Goal: Task Accomplishment & Management: Manage account settings

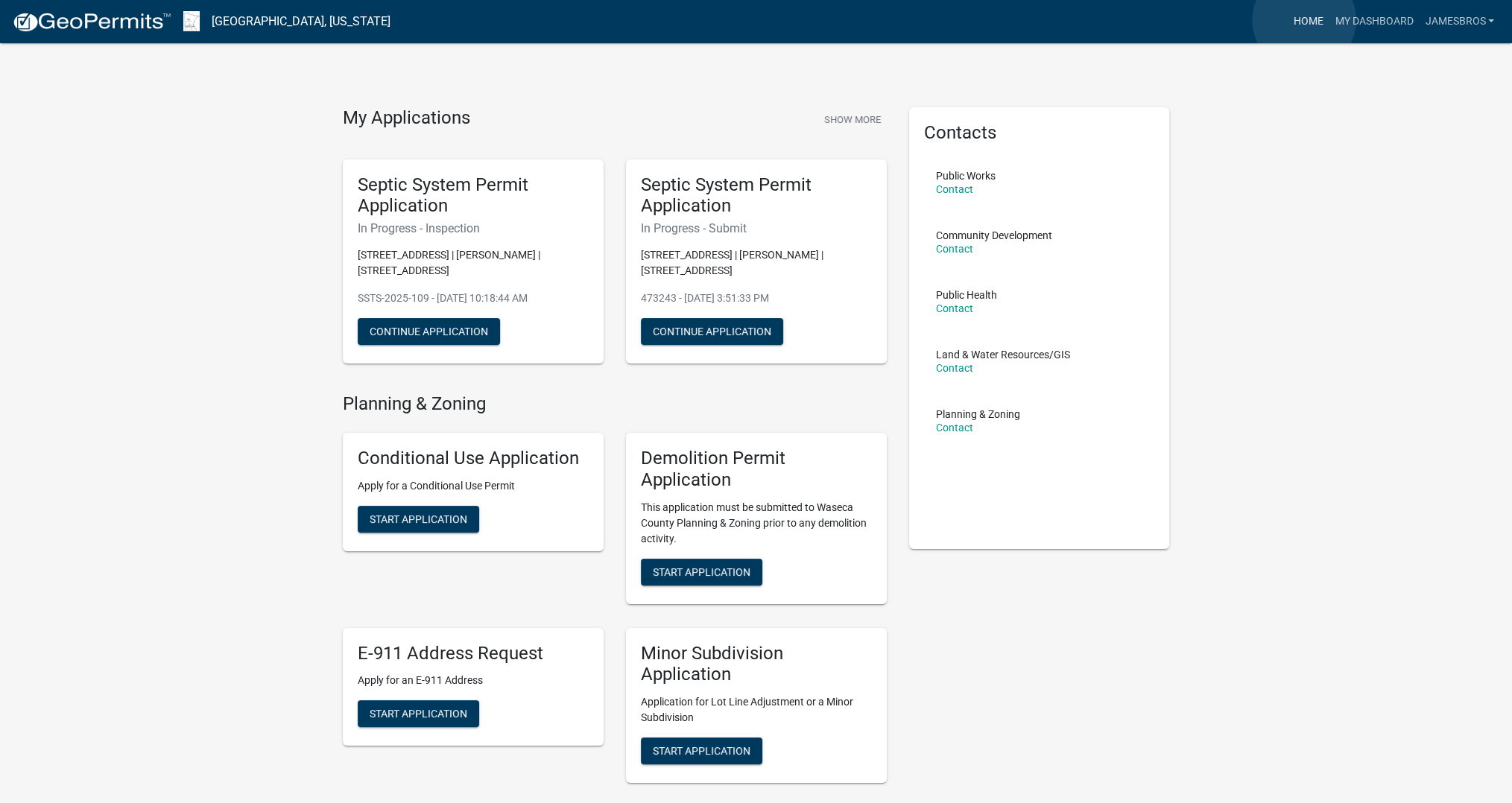
click at [1304, 20] on link "Home" at bounding box center [1307, 21] width 42 height 28
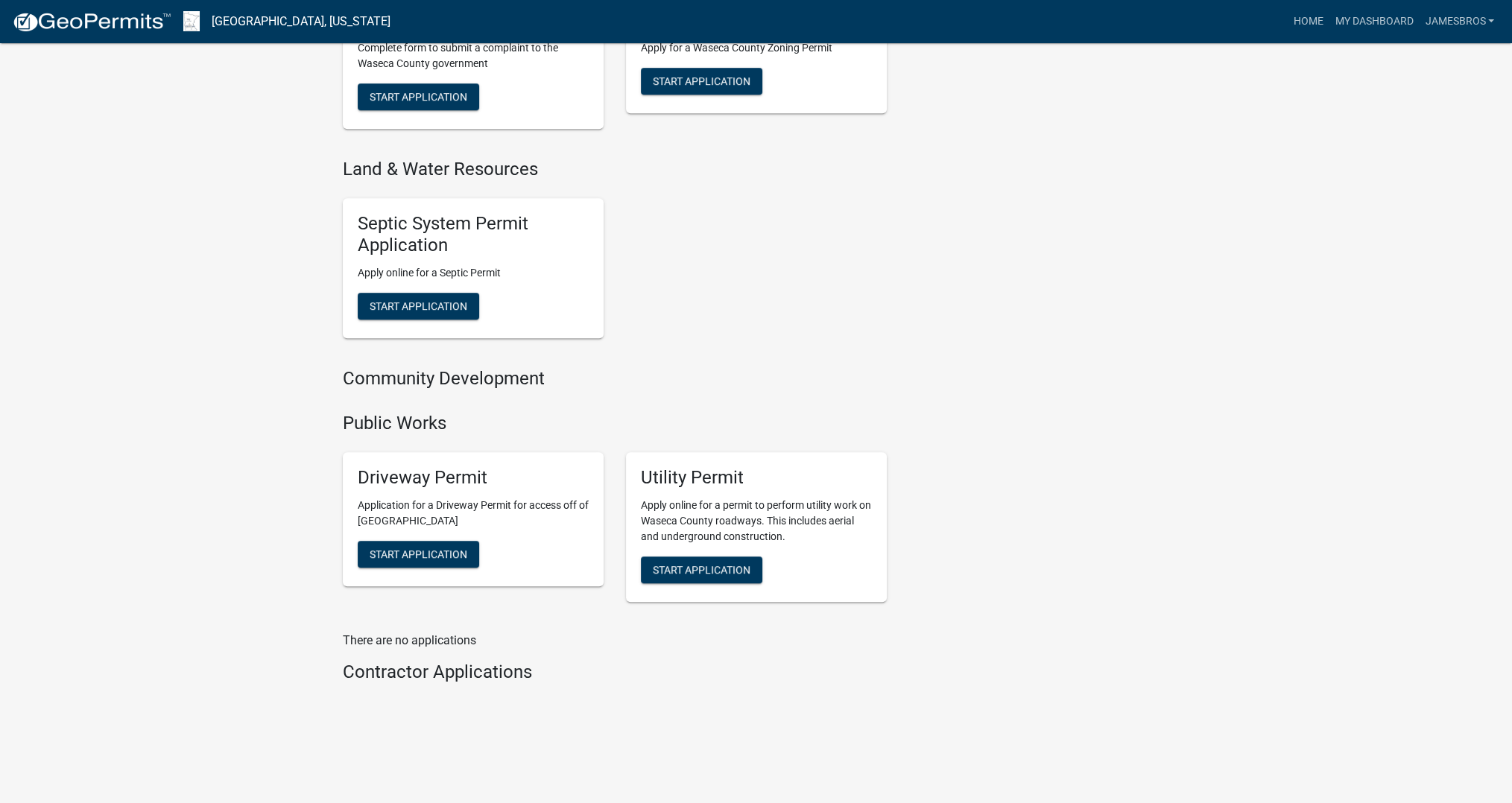
scroll to position [1051, 0]
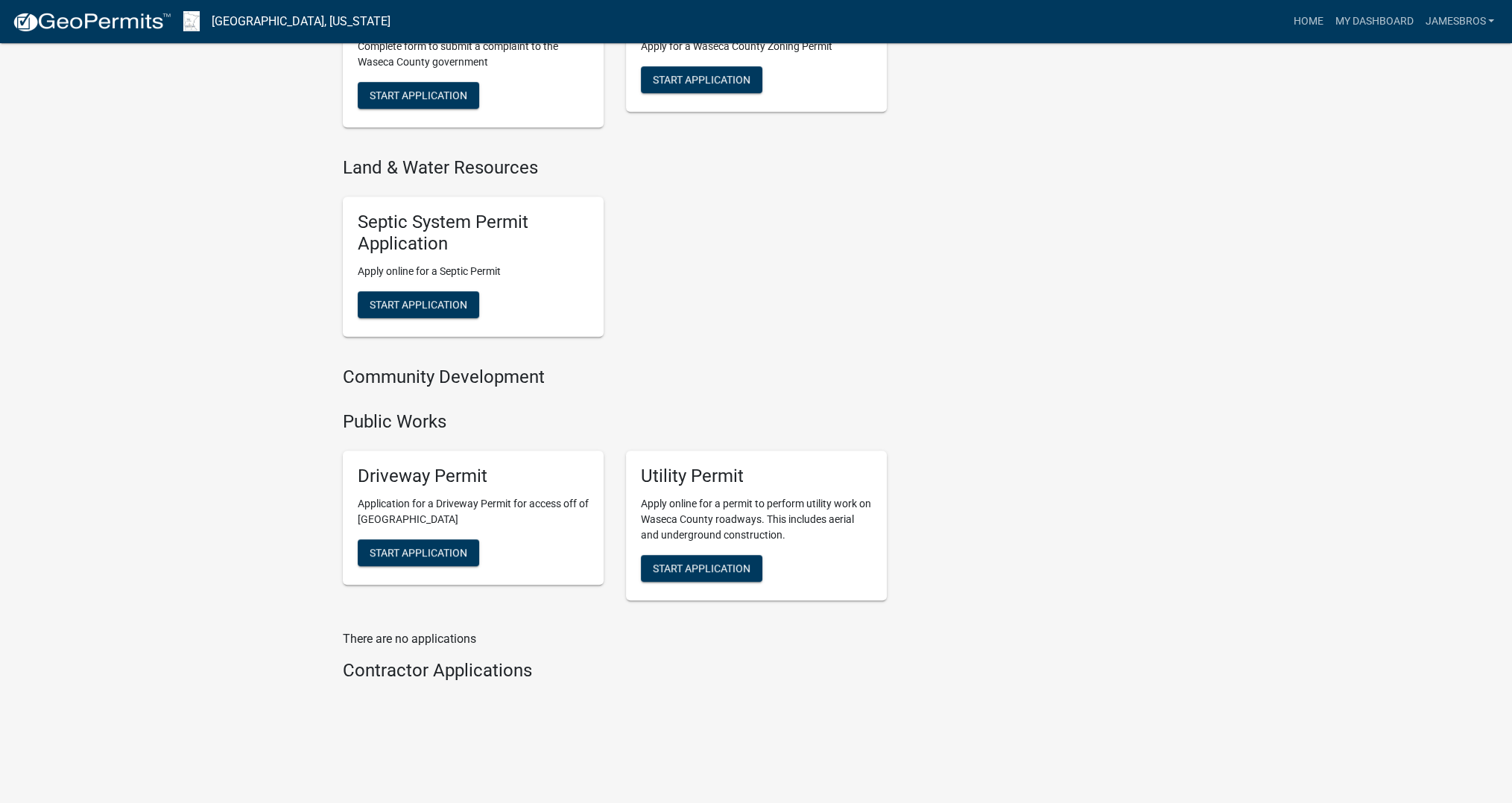
click at [410, 673] on h4 "Contractor Applications" at bounding box center [615, 670] width 544 height 21
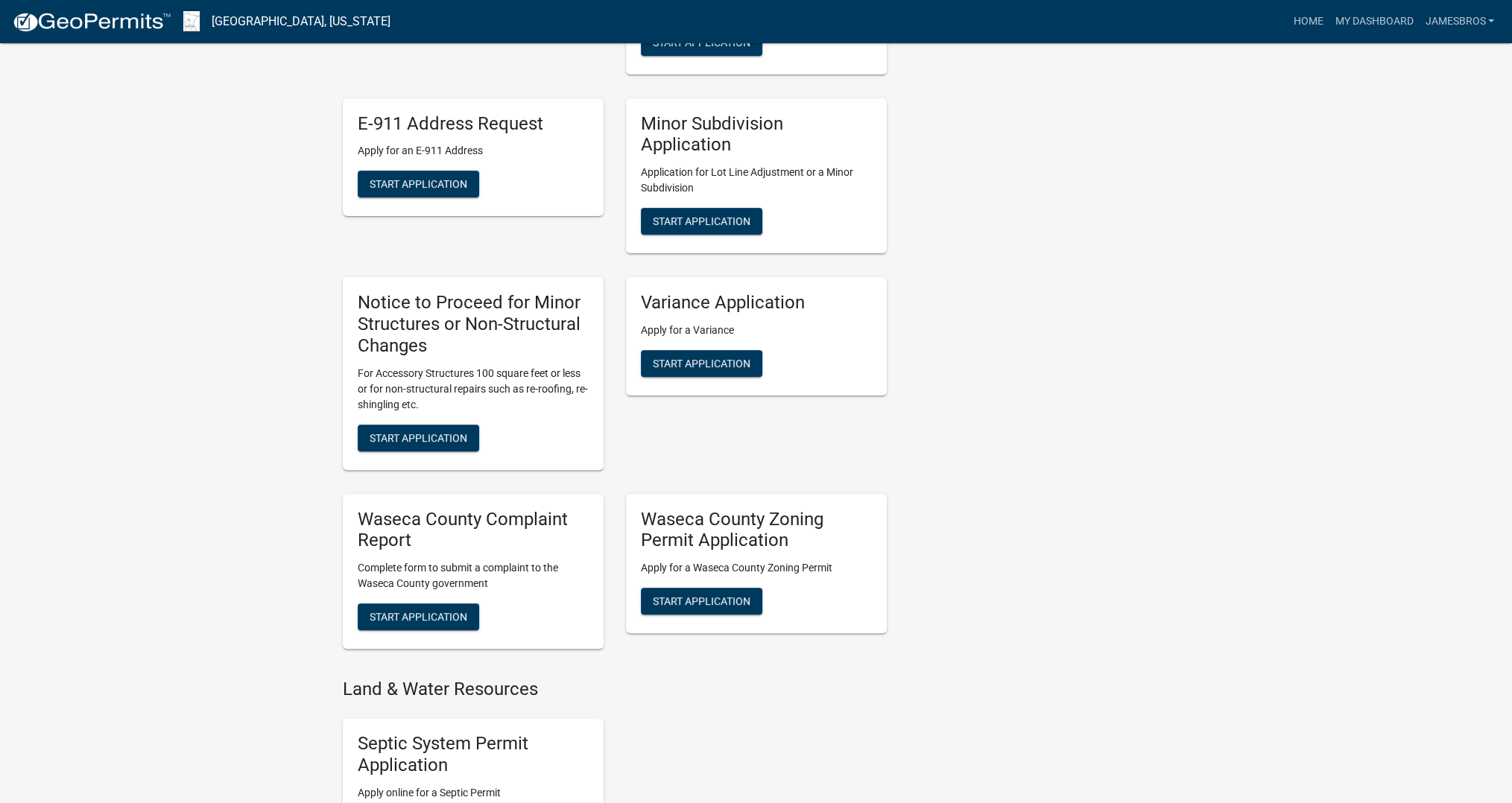
scroll to position [0, 0]
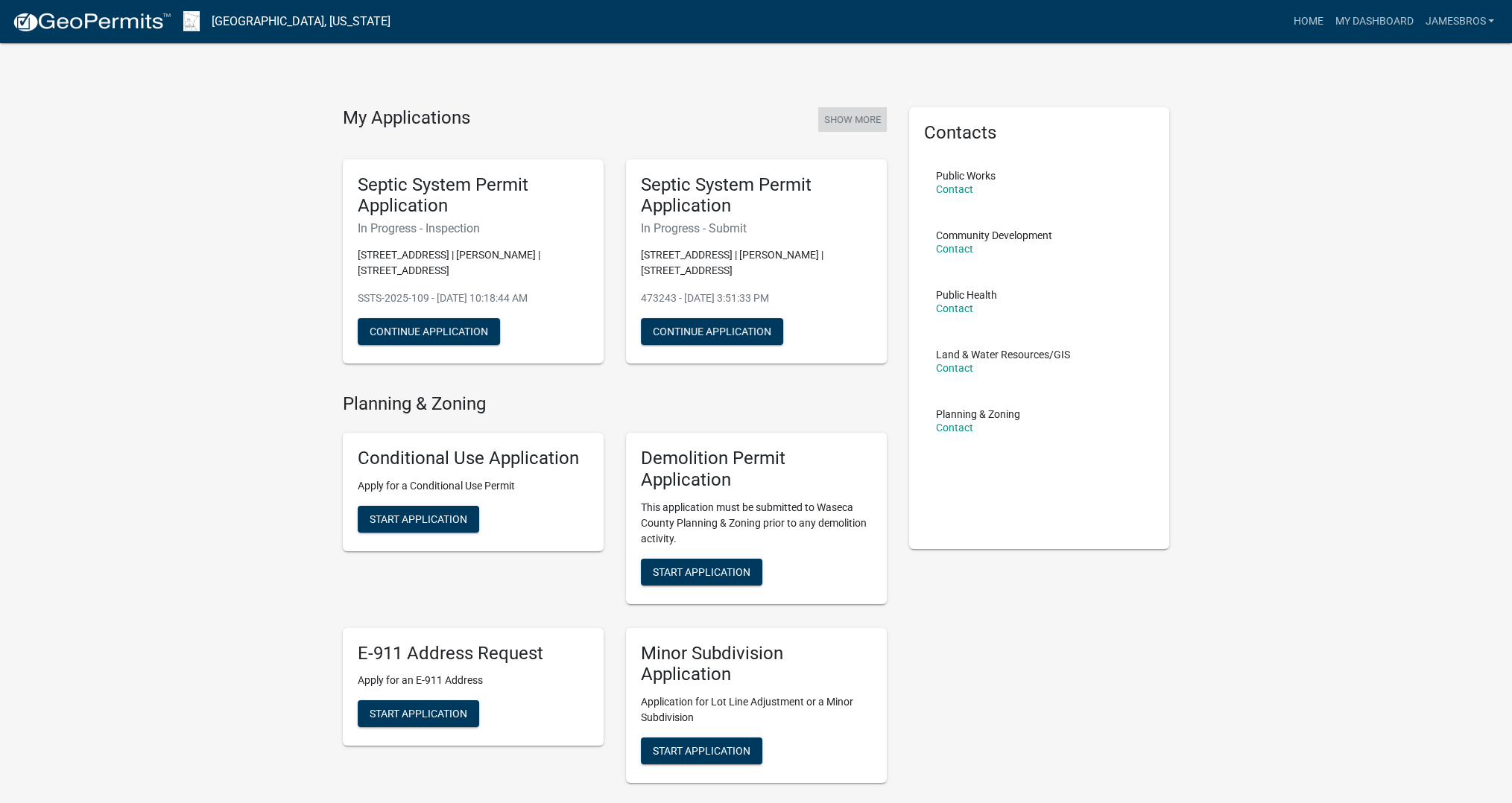
click at [837, 118] on button "Show More" at bounding box center [853, 119] width 68 height 25
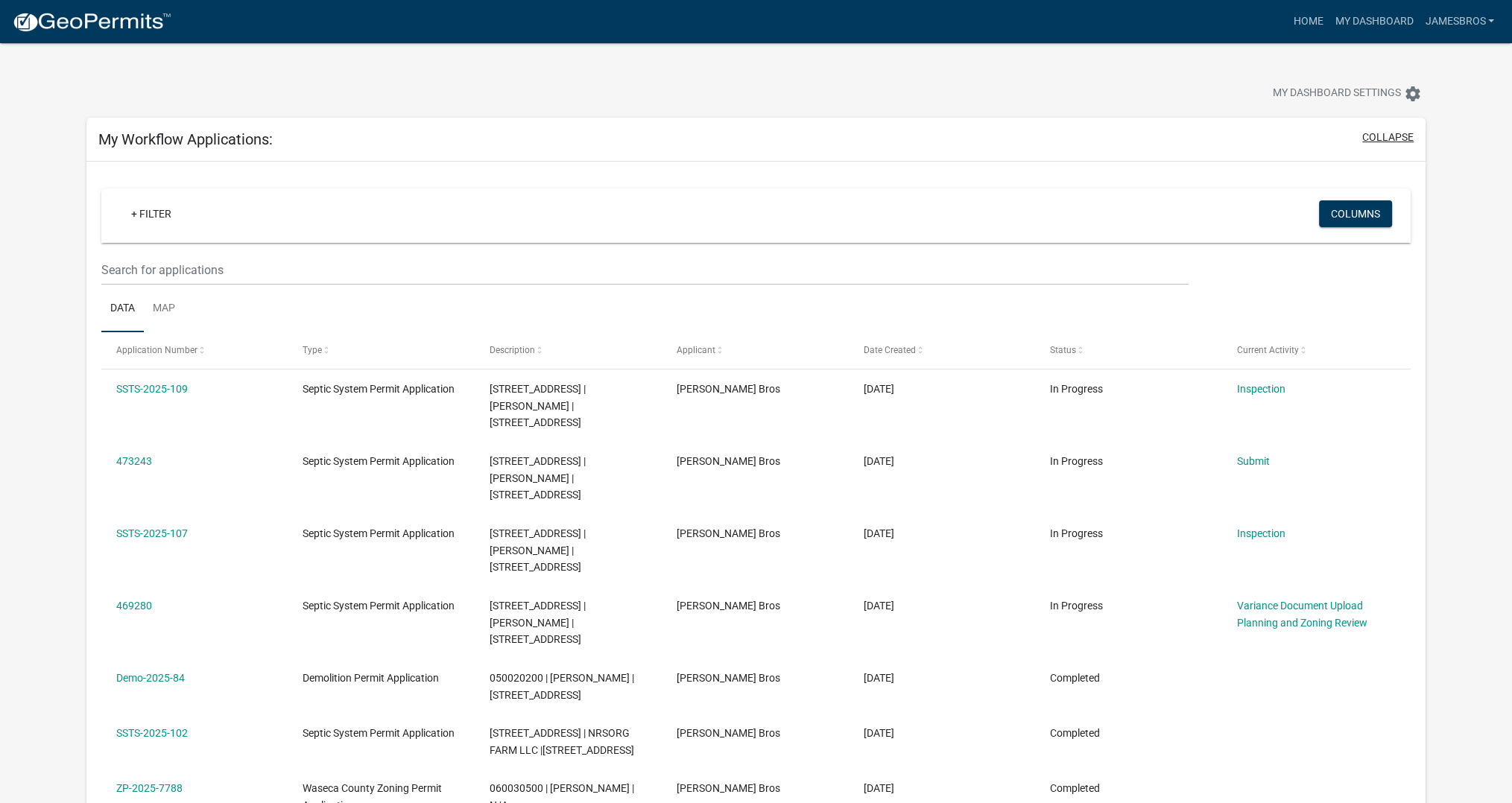
click at [1384, 141] on button "collapse" at bounding box center [1388, 137] width 51 height 15
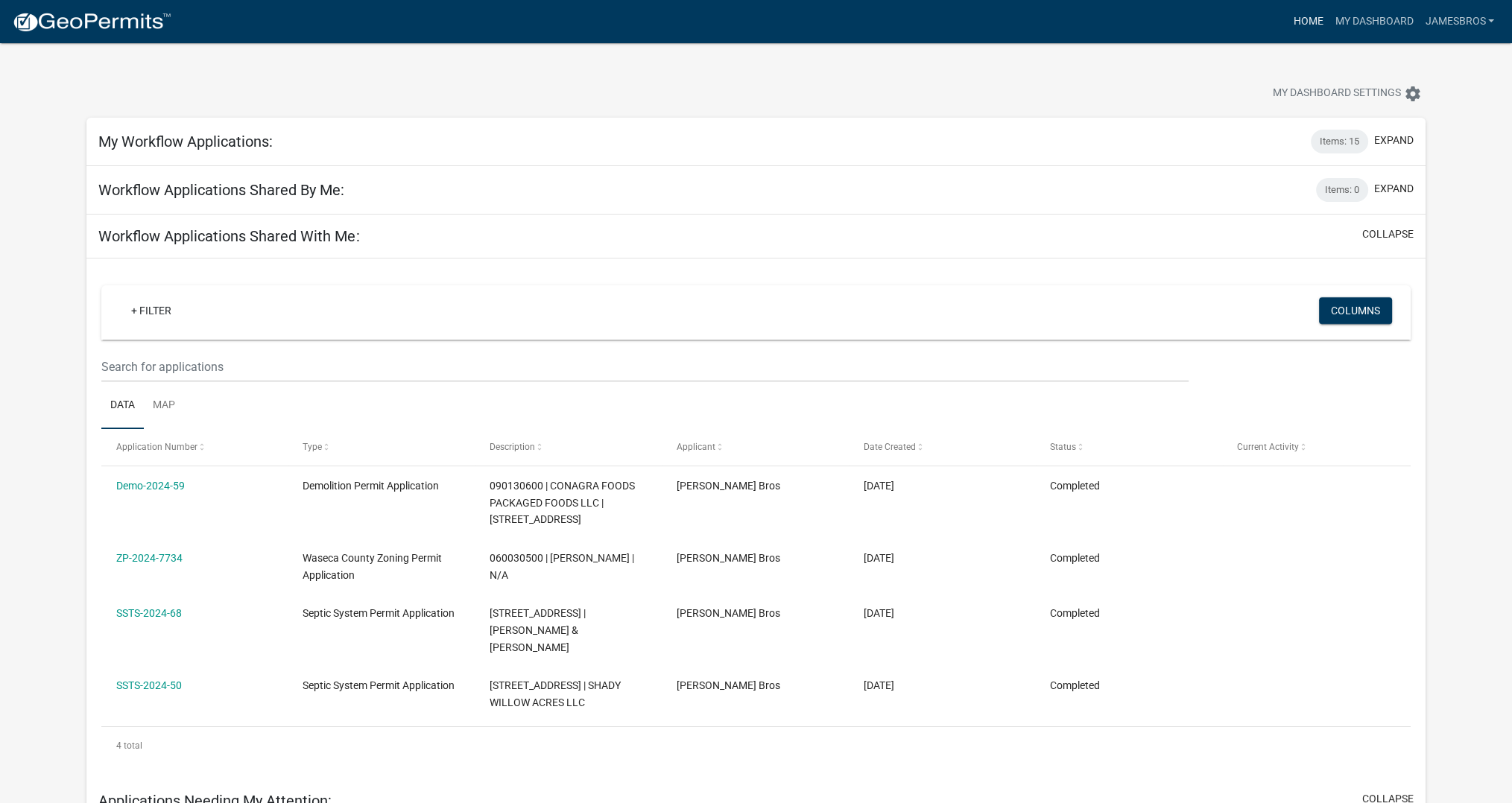
click at [1306, 18] on link "Home" at bounding box center [1307, 21] width 42 height 28
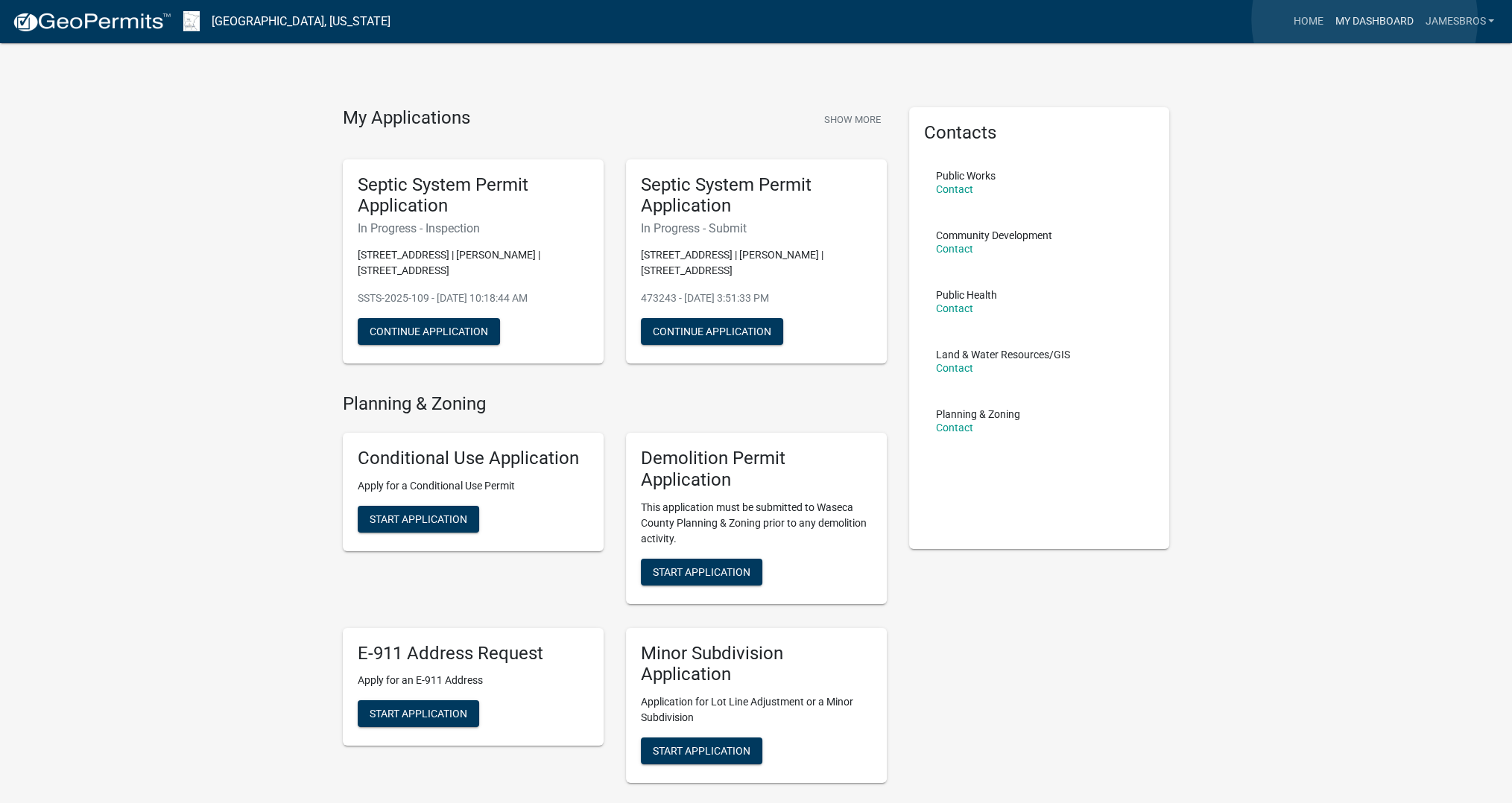
click at [1364, 20] on link "My Dashboard" at bounding box center [1374, 21] width 90 height 28
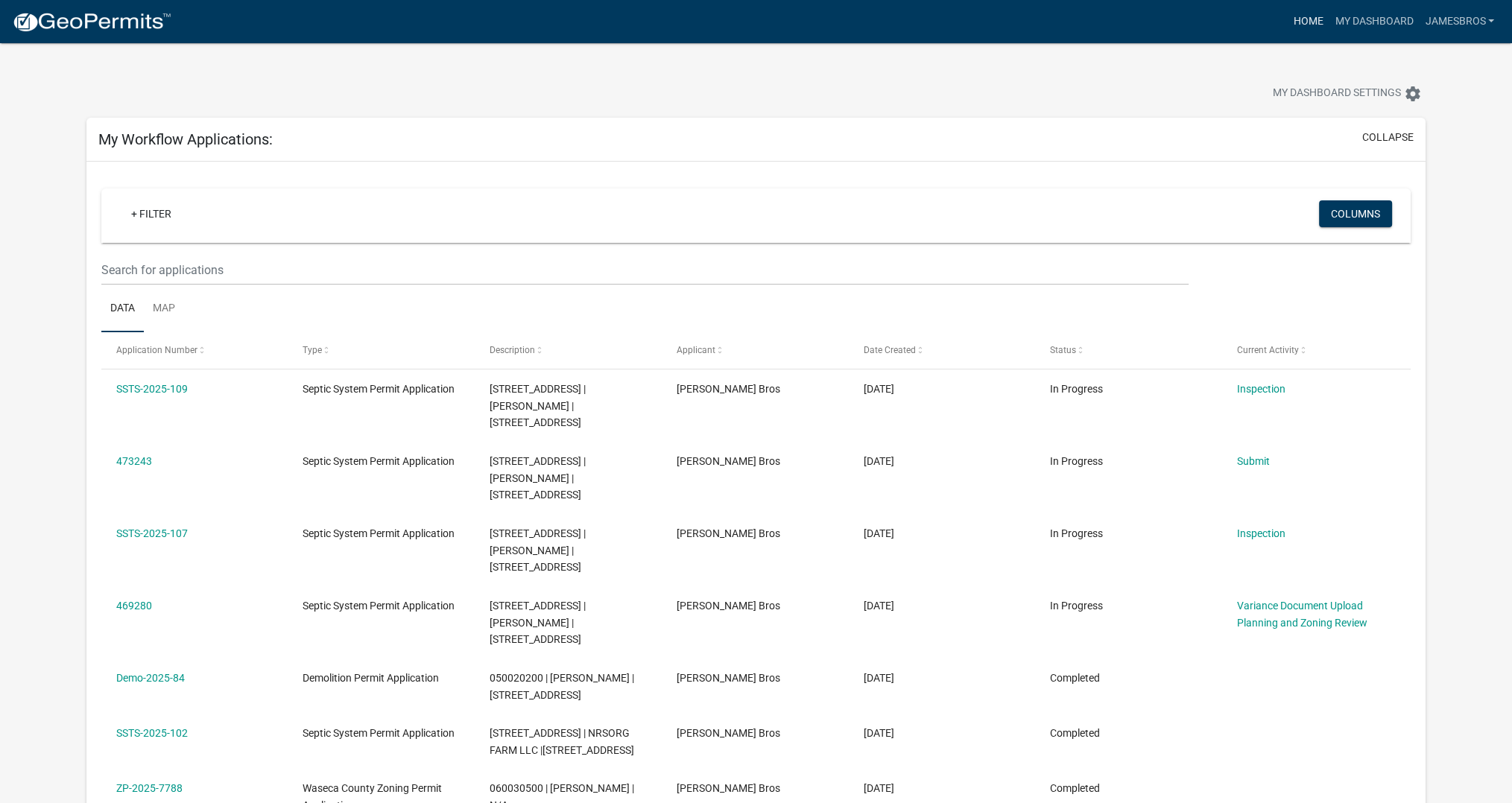
click at [1309, 21] on link "Home" at bounding box center [1307, 21] width 42 height 28
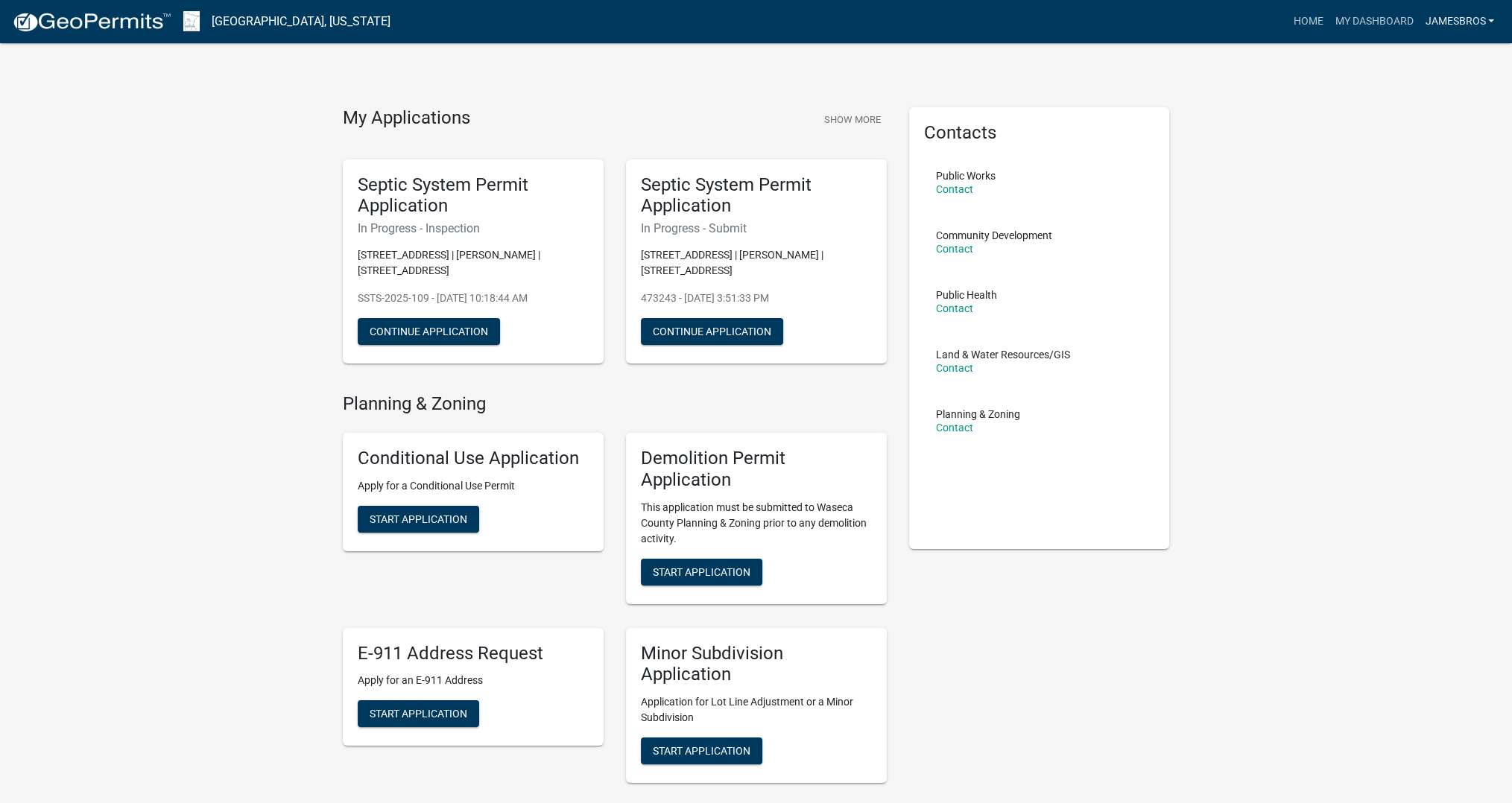
click at [1452, 17] on link "jamesbros" at bounding box center [1459, 21] width 81 height 28
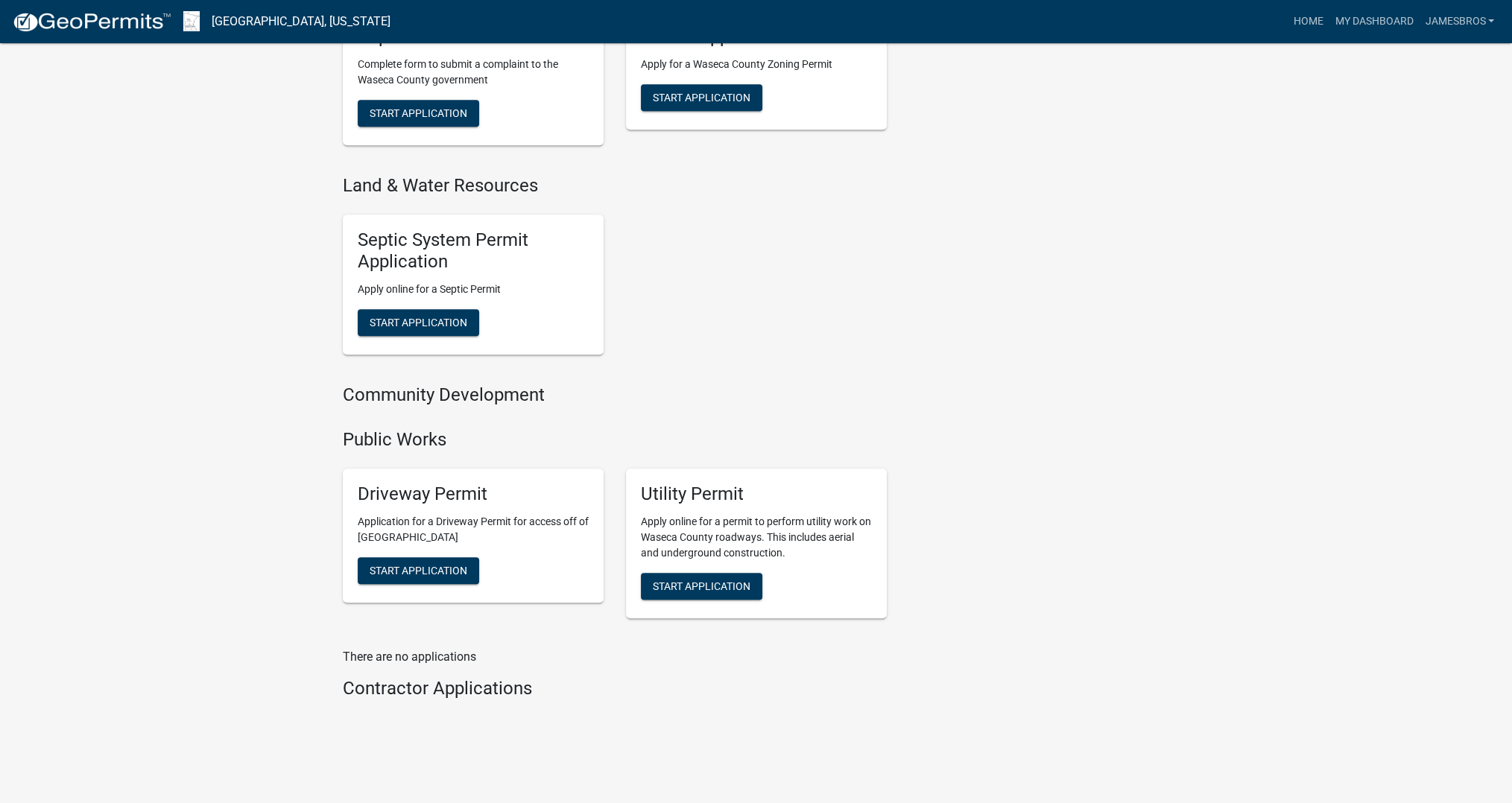
scroll to position [1051, 0]
